Goal: Navigation & Orientation: Go to known website

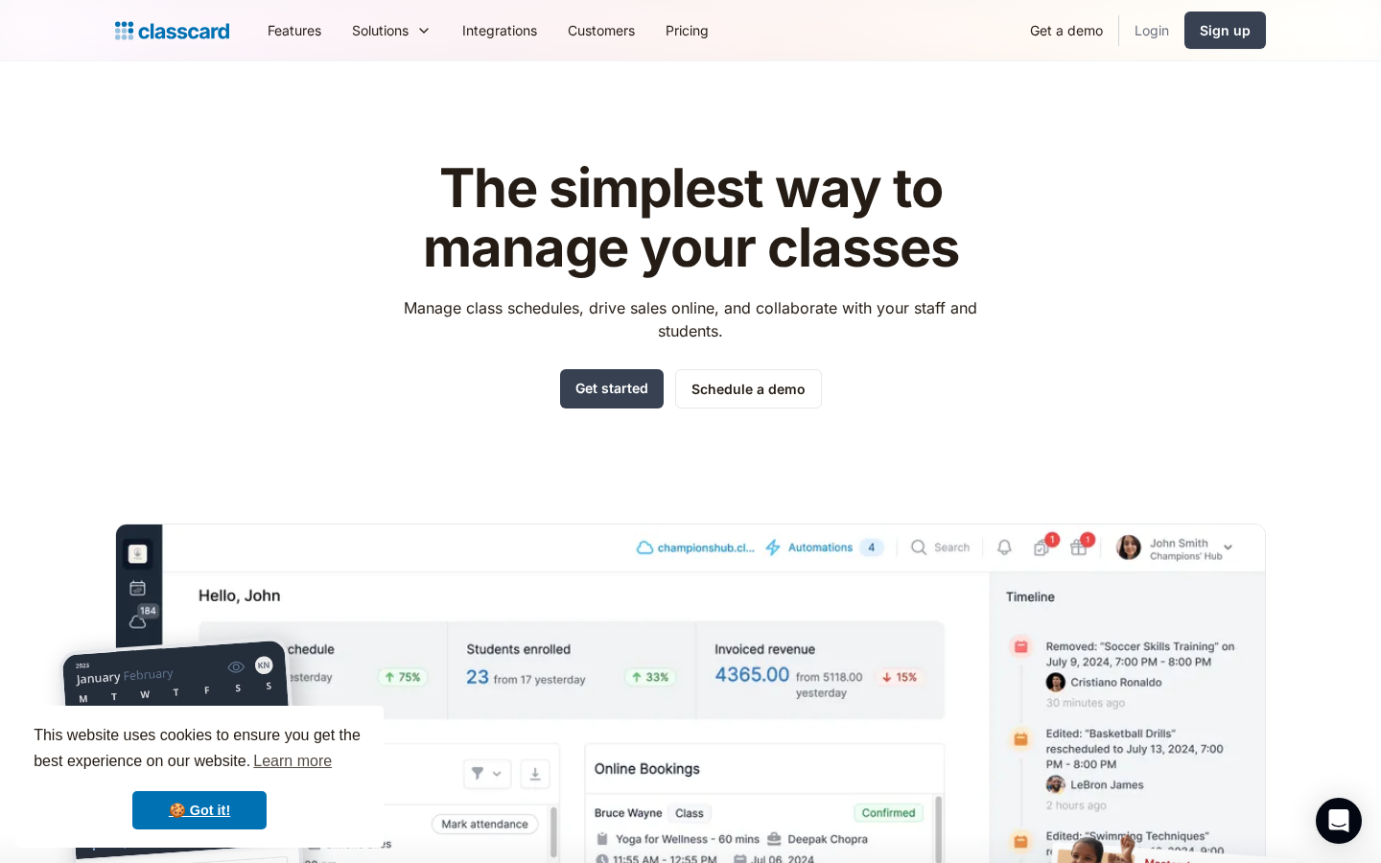
click at [1152, 35] on link "Login" at bounding box center [1151, 30] width 65 height 43
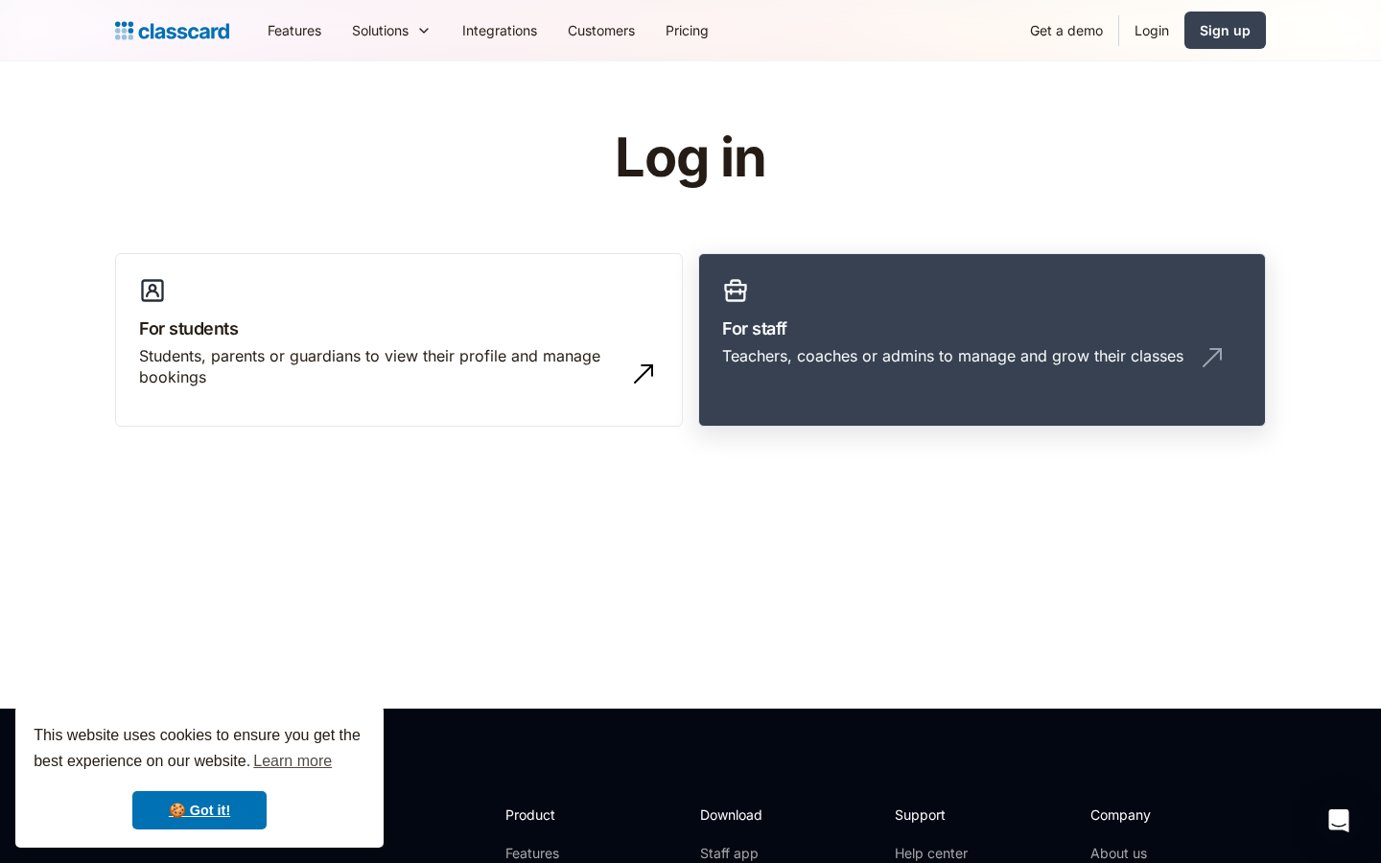
click at [839, 363] on div "Teachers, coaches or admins to manage and grow their classes" at bounding box center [952, 355] width 461 height 21
